Goal: Entertainment & Leisure: Consume media (video, audio)

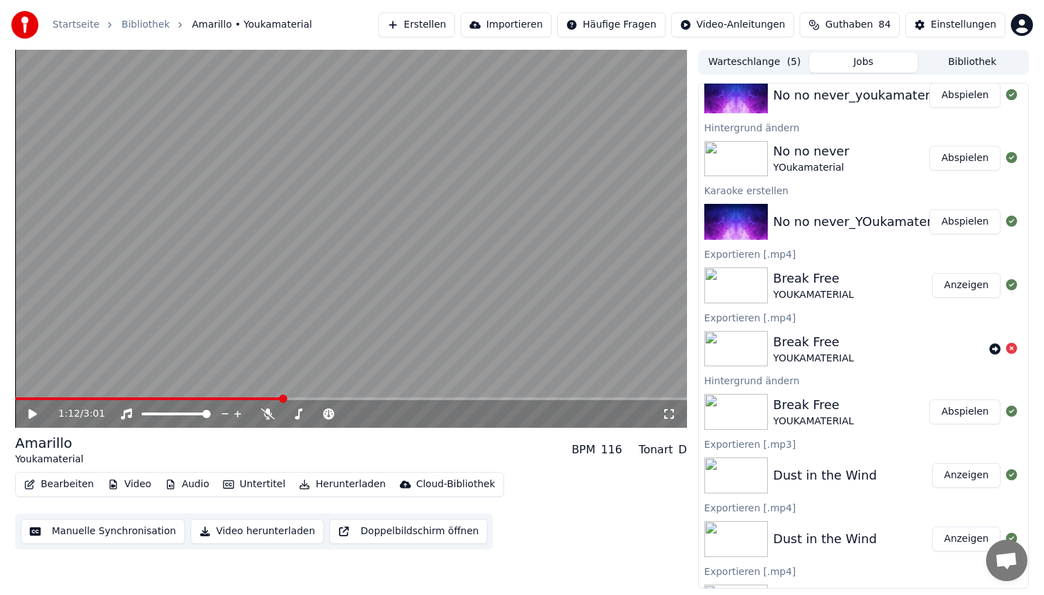
scroll to position [814, 0]
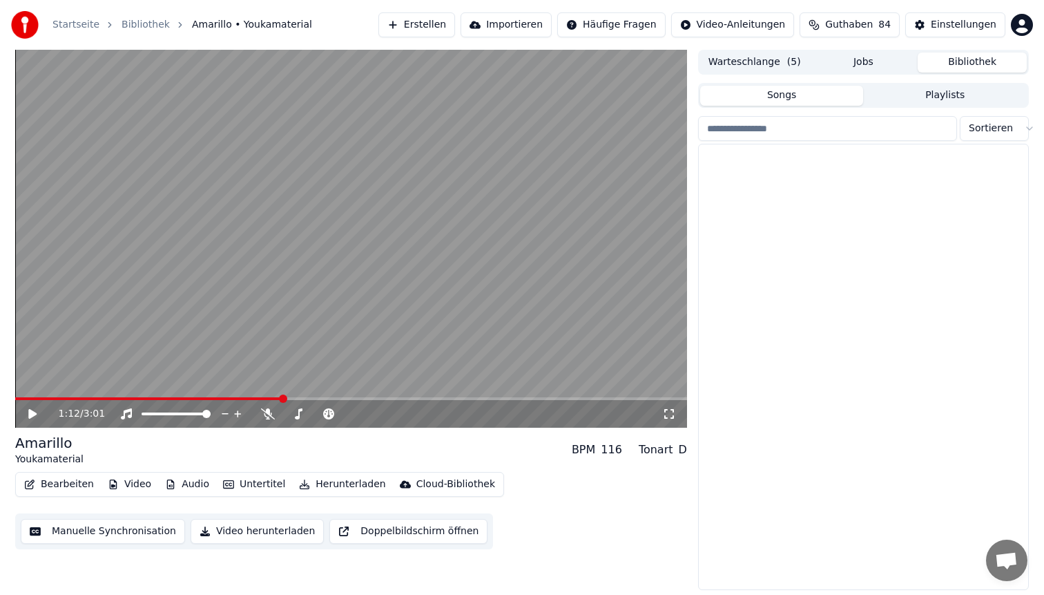
click at [974, 58] on button "Bibliothek" at bounding box center [972, 62] width 109 height 20
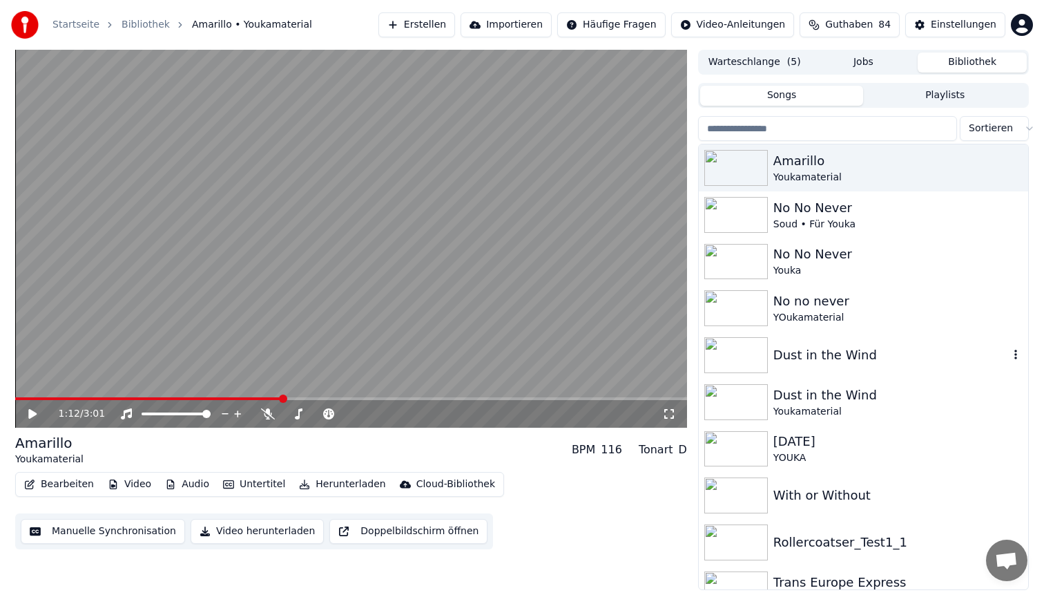
click at [827, 365] on div "Dust in the Wind" at bounding box center [863, 355] width 329 height 47
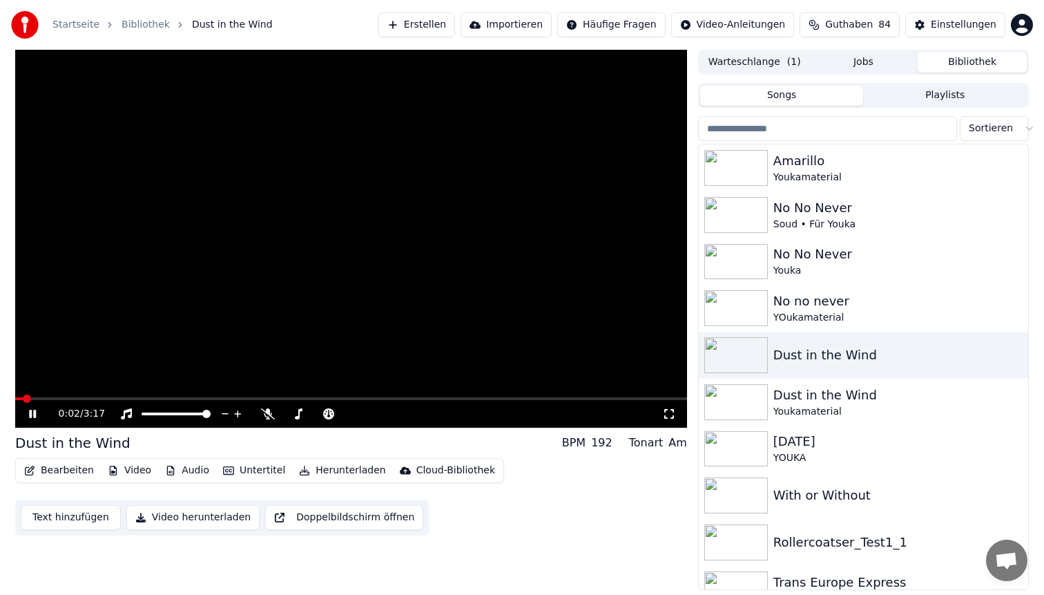
click at [79, 399] on span at bounding box center [351, 398] width 672 height 3
click at [130, 394] on video at bounding box center [351, 239] width 672 height 378
click at [130, 396] on video at bounding box center [351, 239] width 672 height 378
click at [131, 401] on div "0:21 / 3:17" at bounding box center [351, 414] width 672 height 28
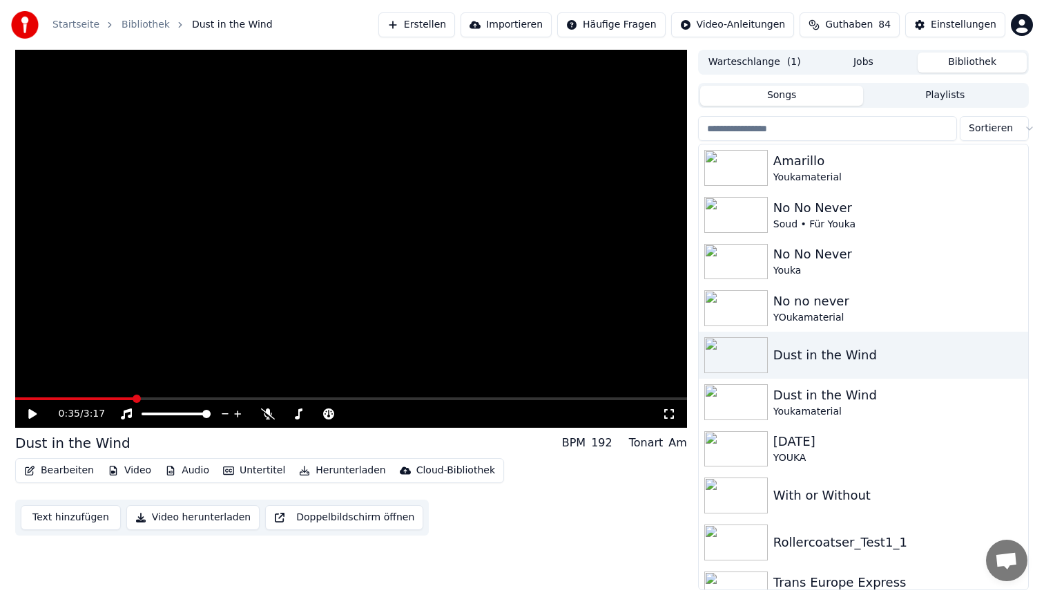
click at [133, 399] on span at bounding box center [351, 398] width 672 height 3
click at [866, 401] on div "Dust in the Wind" at bounding box center [892, 394] width 236 height 19
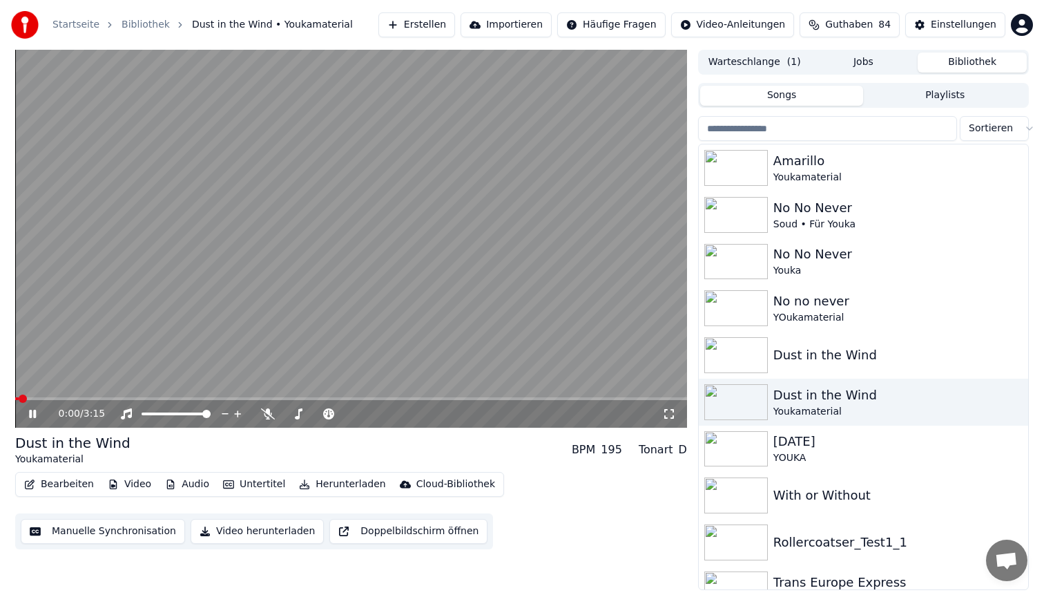
click at [163, 398] on span at bounding box center [351, 398] width 672 height 3
click at [826, 360] on div "Dust in the Wind" at bounding box center [892, 354] width 236 height 19
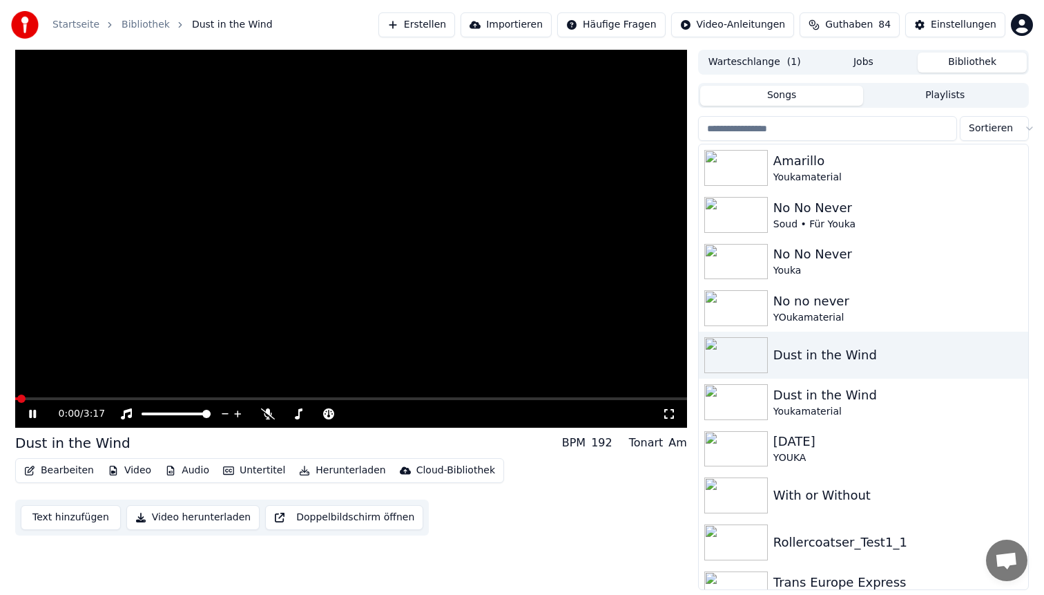
click at [213, 399] on span at bounding box center [351, 398] width 672 height 3
click at [473, 397] on span at bounding box center [351, 398] width 672 height 3
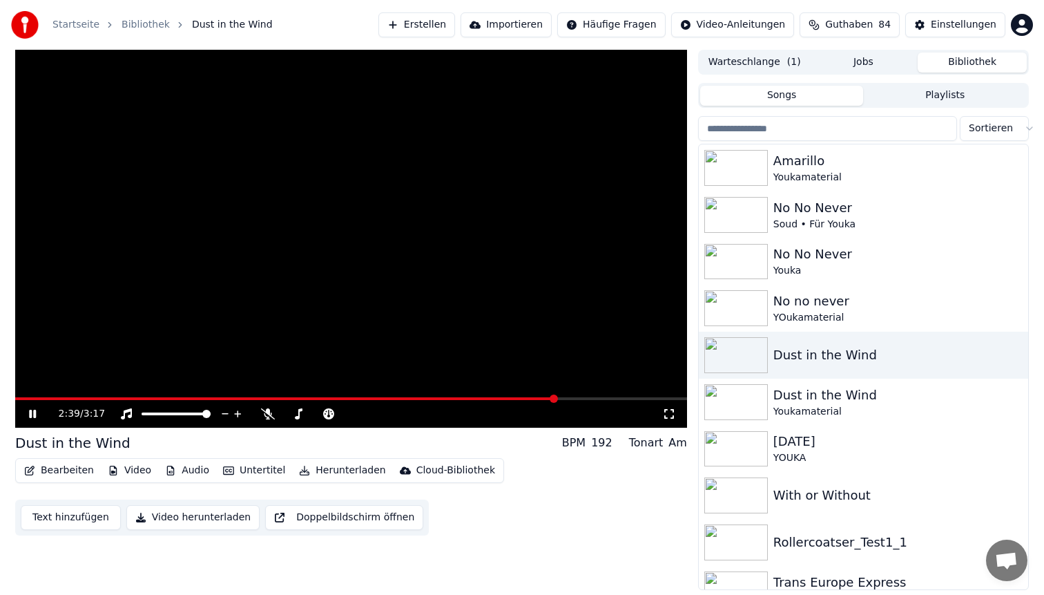
click at [557, 399] on span at bounding box center [351, 398] width 672 height 3
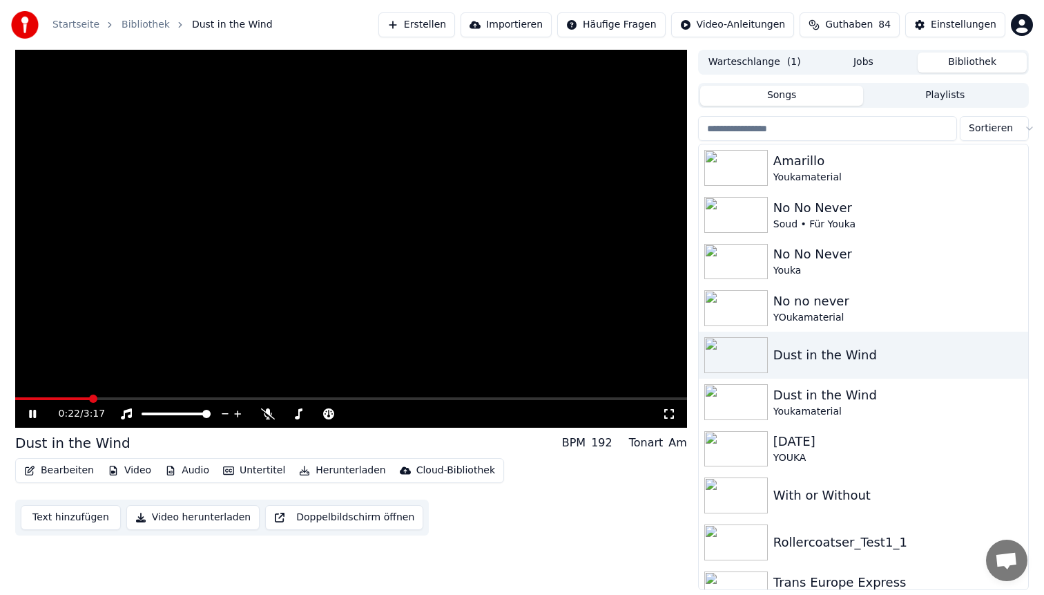
click at [90, 399] on span at bounding box center [52, 398] width 75 height 3
click at [211, 255] on video at bounding box center [351, 239] width 672 height 378
click at [288, 217] on video at bounding box center [351, 239] width 672 height 378
